Goal: Task Accomplishment & Management: Use online tool/utility

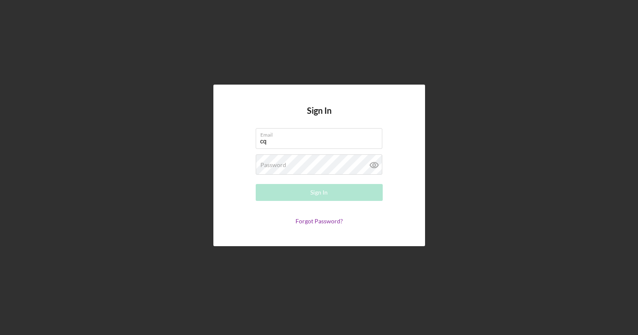
type input "[EMAIL_ADDRESS][DOMAIN_NAME]"
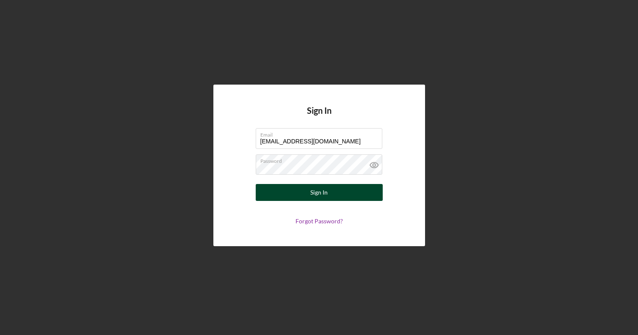
click at [314, 198] on div "Sign In" at bounding box center [318, 192] width 17 height 17
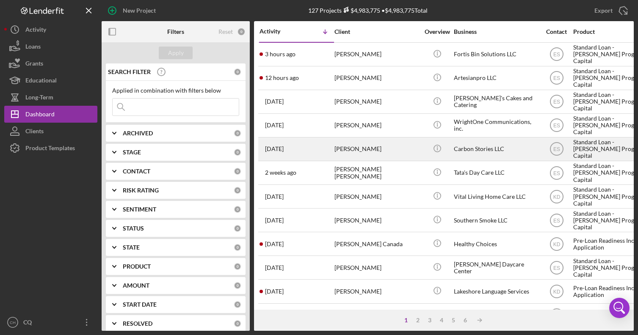
click at [284, 150] on time "1 week ago" at bounding box center [274, 149] width 19 height 7
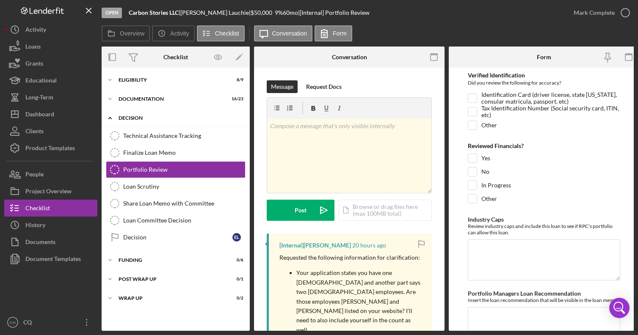
click at [133, 120] on div "Decision" at bounding box center [179, 118] width 121 height 5
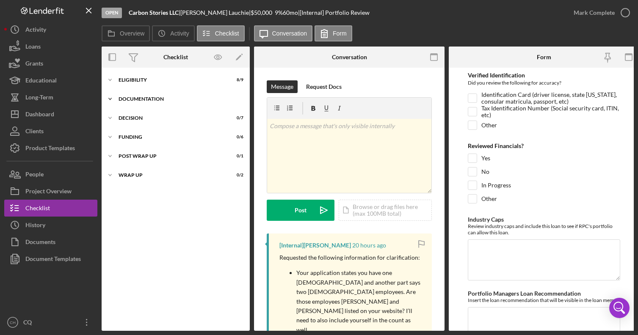
click at [133, 93] on div "Icon/Expander Documentation 16 / 23" at bounding box center [176, 99] width 148 height 17
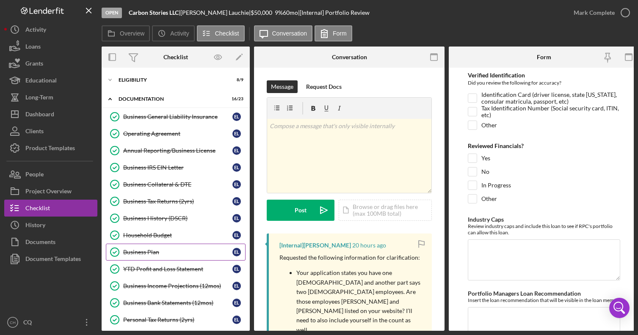
click at [152, 253] on div "Business Plan" at bounding box center [177, 252] width 109 height 7
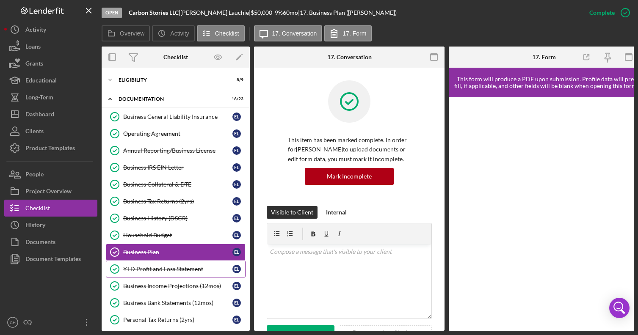
click at [175, 266] on div "YTD Profit and Loss Statement" at bounding box center [177, 269] width 109 height 7
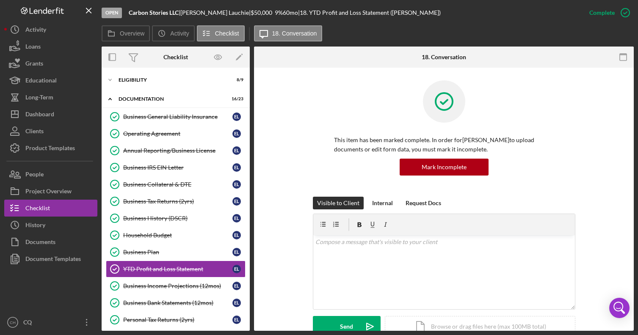
click at [293, 270] on div "Visible to Client Internal Request Docs v Color teal Color pink Remove color Ad…" at bounding box center [444, 273] width 354 height 153
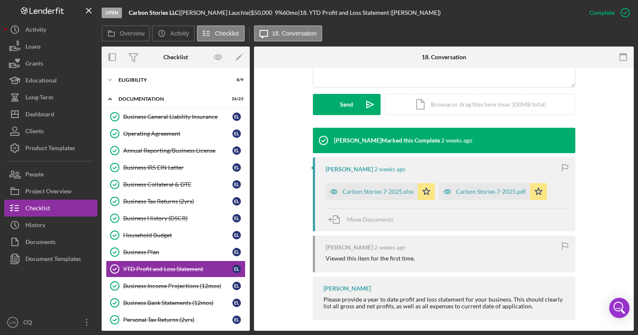
scroll to position [229, 0]
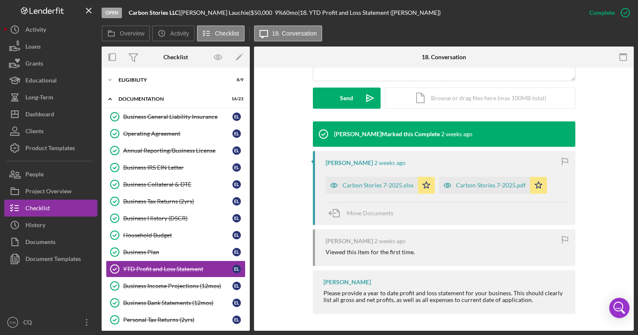
click at [283, 244] on div "Elisa Starnes Marked this Complete 2 weeks ago Erik Lauchie 2 weeks ago Carbon …" at bounding box center [444, 220] width 354 height 197
click at [482, 185] on div "Carbon Stories 7-2025.pdf" at bounding box center [491, 185] width 70 height 7
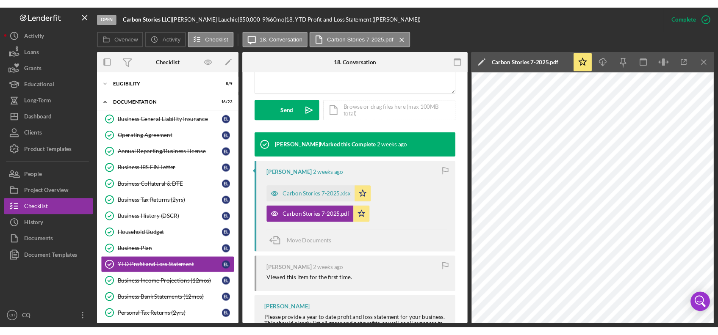
scroll to position [238, 0]
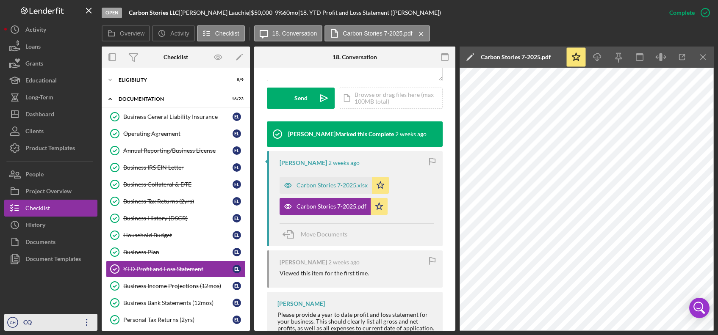
click at [88, 323] on icon "Icon/Overflow" at bounding box center [86, 322] width 21 height 21
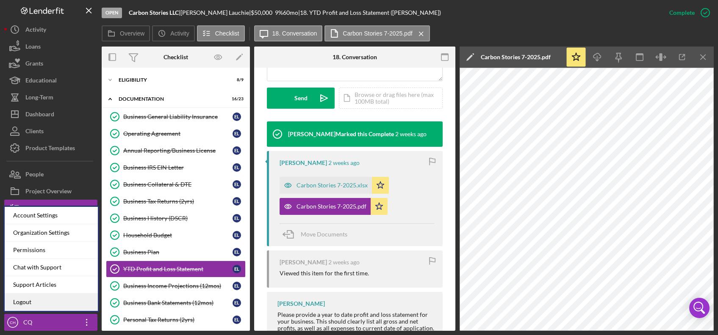
click at [75, 299] on link "Logout" at bounding box center [51, 302] width 93 height 17
